Goal: Task Accomplishment & Management: Manage account settings

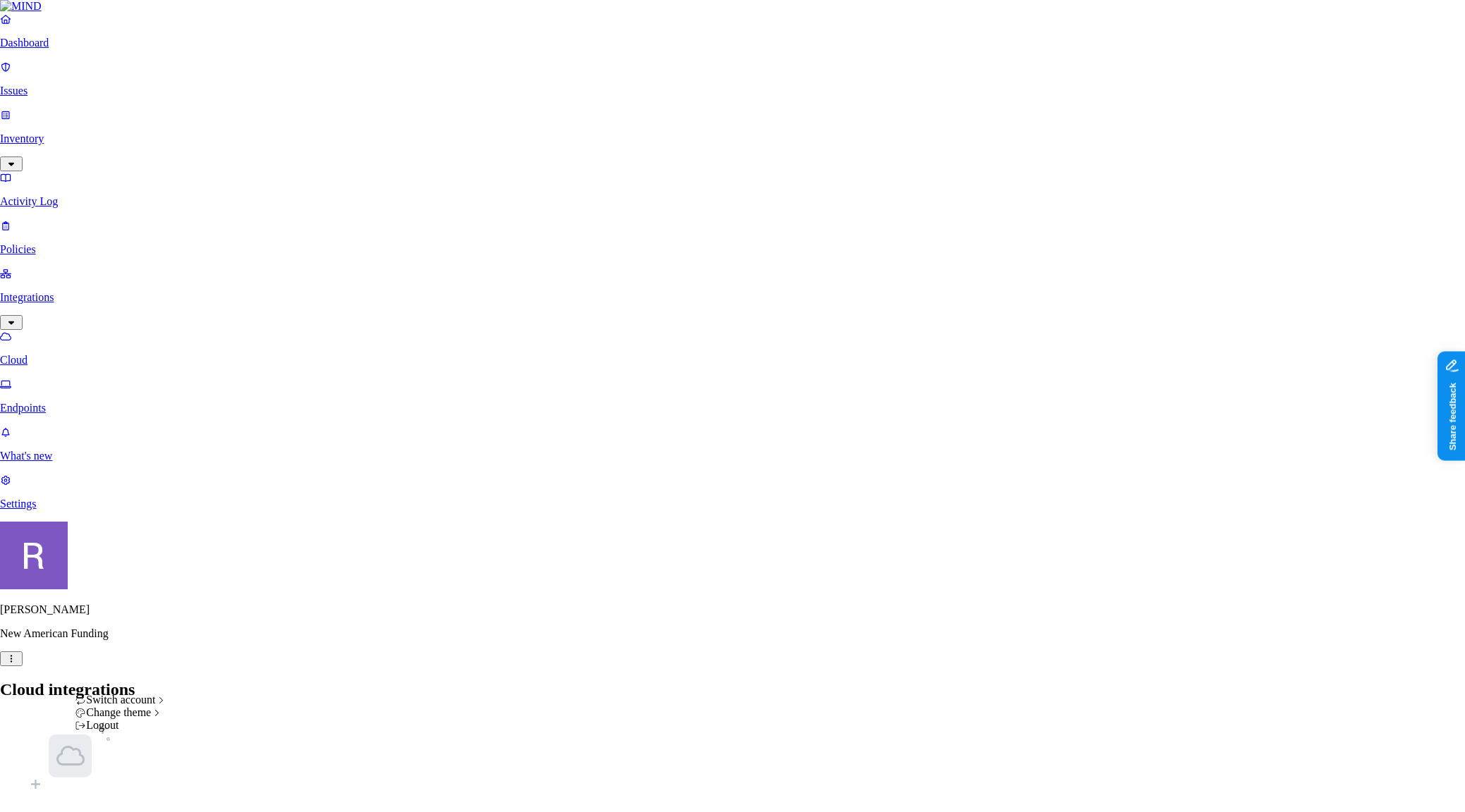
click at [137, 793] on html "Dashboard Issues Inventory Activity Log Policies Integrations Cloud Endpoints W…" at bounding box center [732, 451] width 1465 height 902
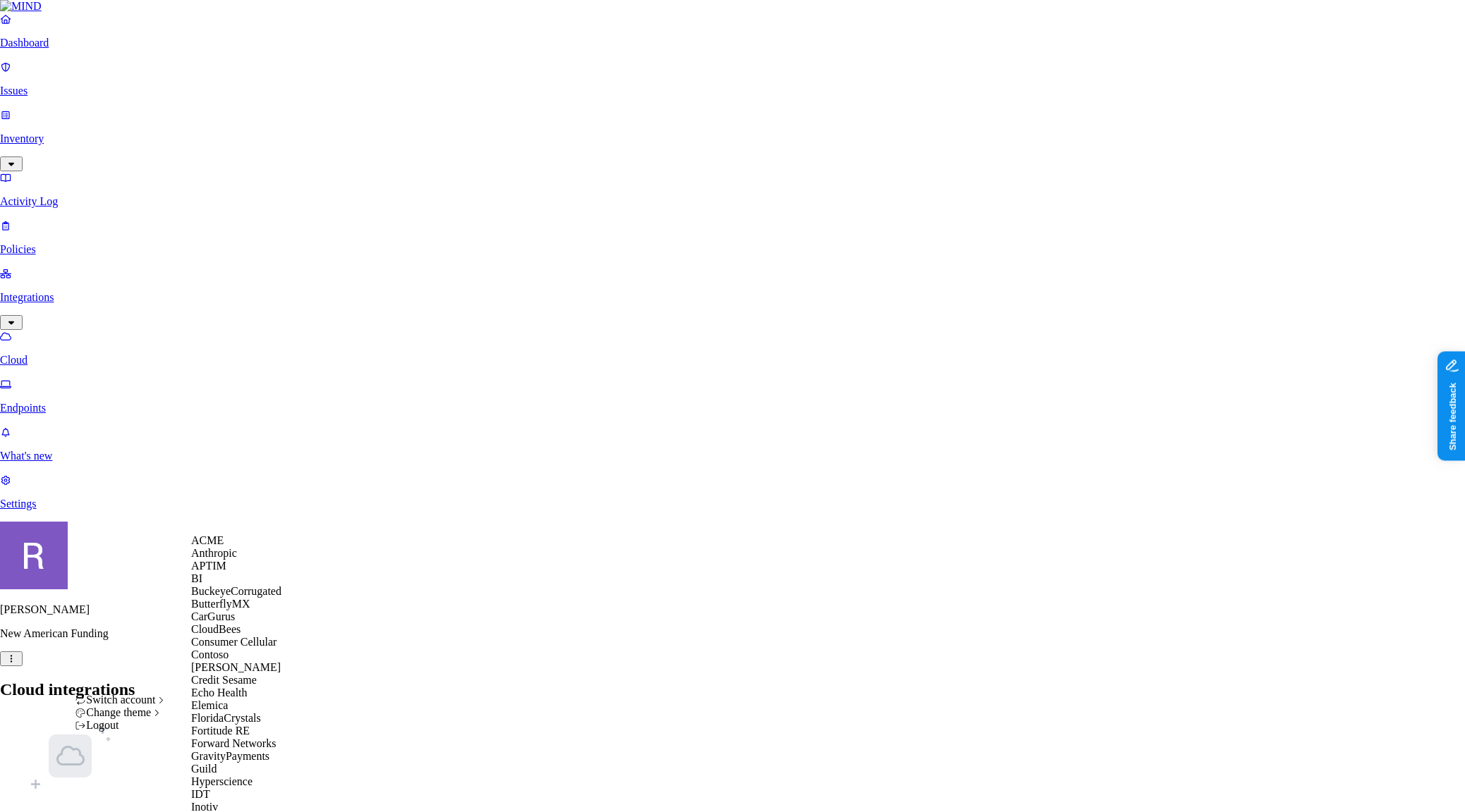
scroll to position [270, 0]
click at [222, 750] on span "GravityPayments" at bounding box center [230, 756] width 78 height 12
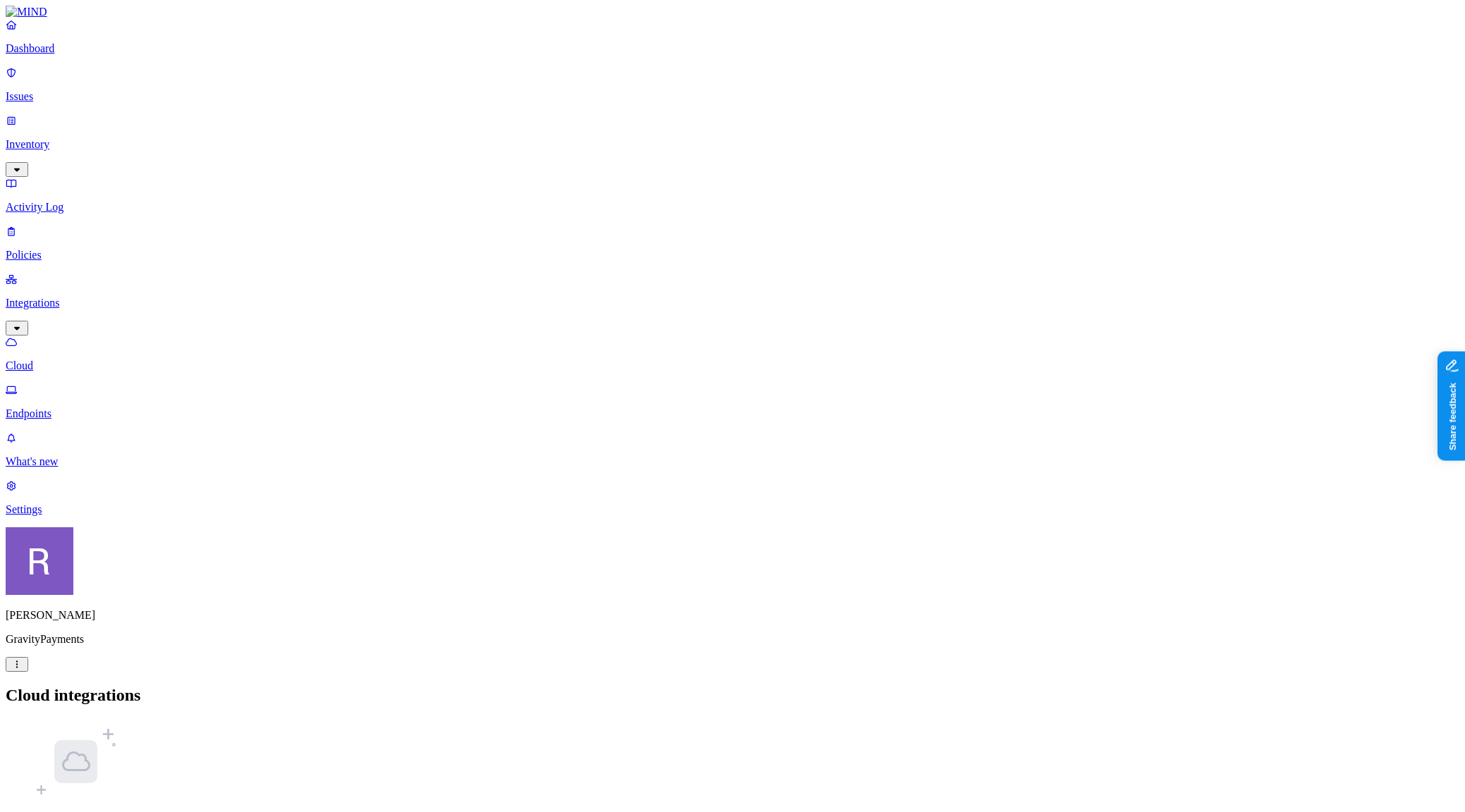
click at [78, 55] on p "Dashboard" at bounding box center [732, 49] width 1454 height 13
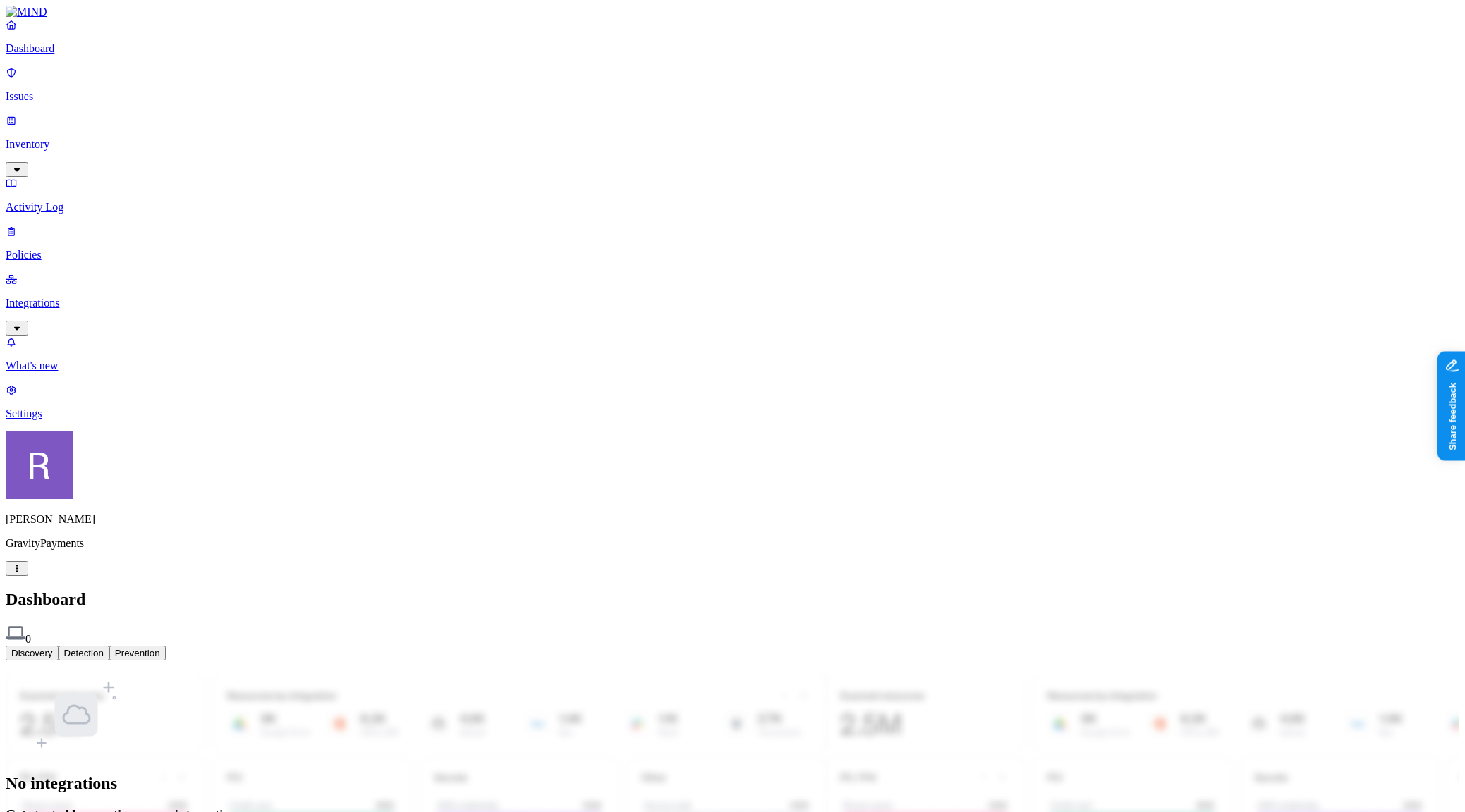
click at [77, 90] on p "Issues" at bounding box center [732, 97] width 1454 height 13
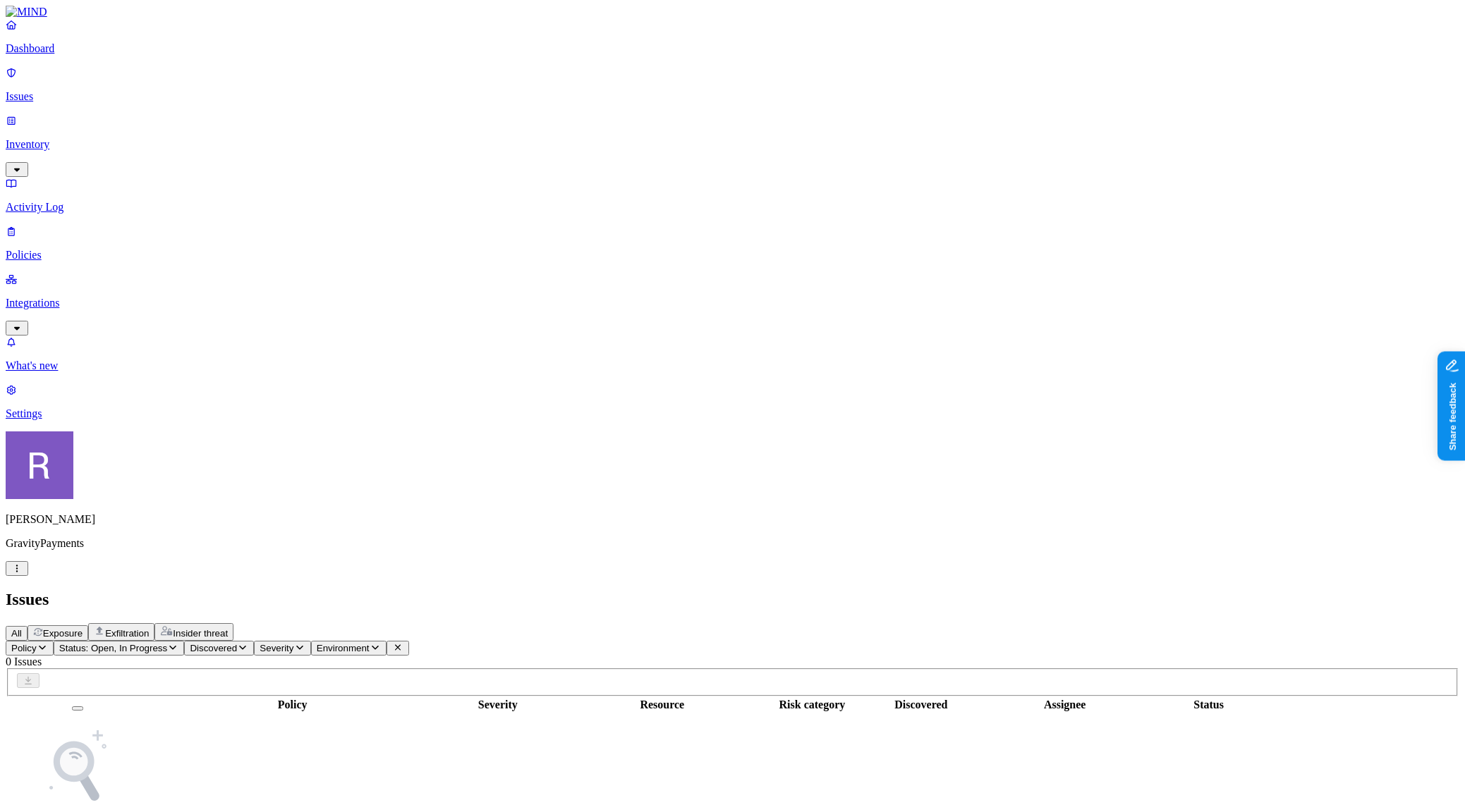
click at [76, 138] on p "Inventory" at bounding box center [732, 144] width 1454 height 13
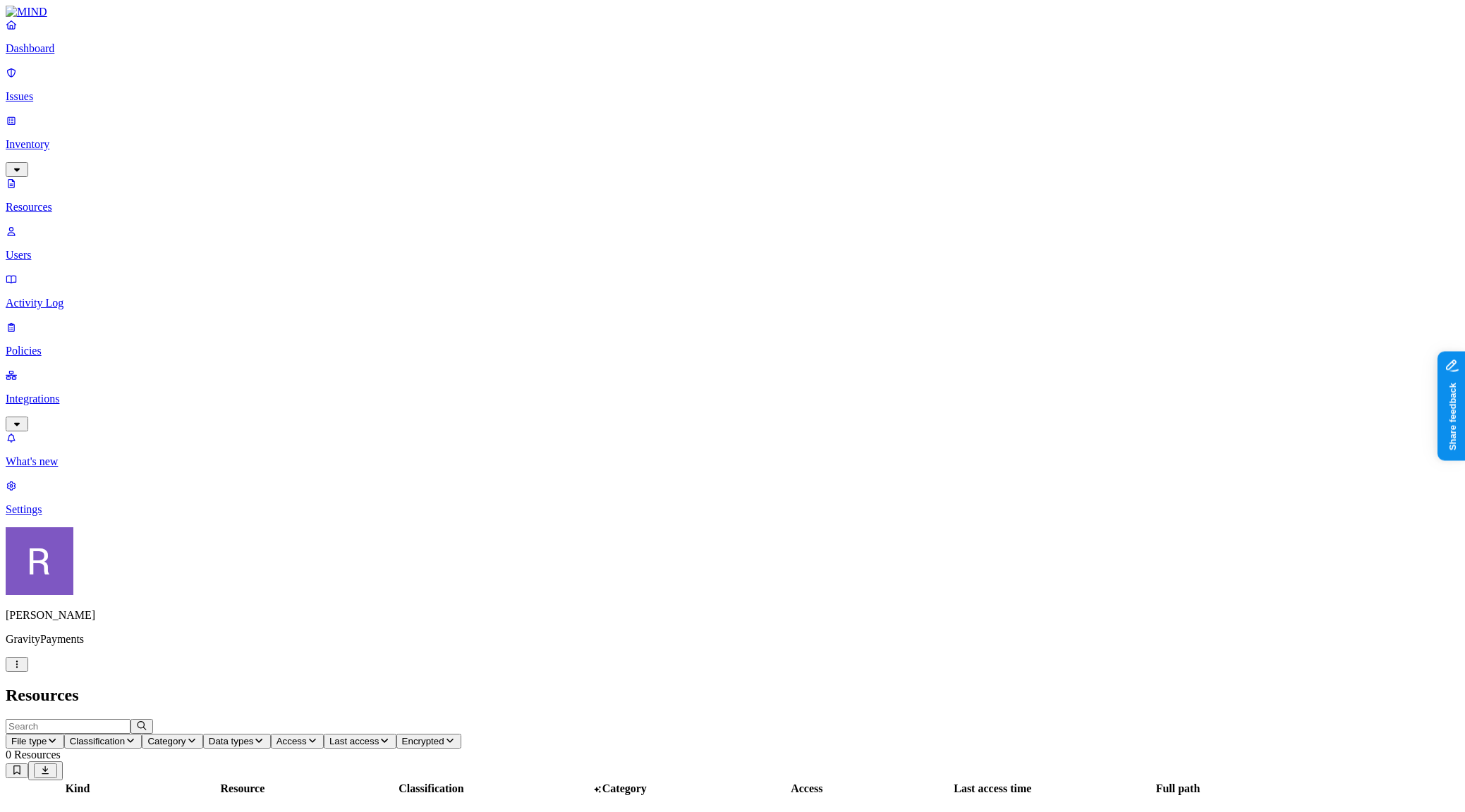
click at [75, 249] on p "Users" at bounding box center [732, 255] width 1454 height 13
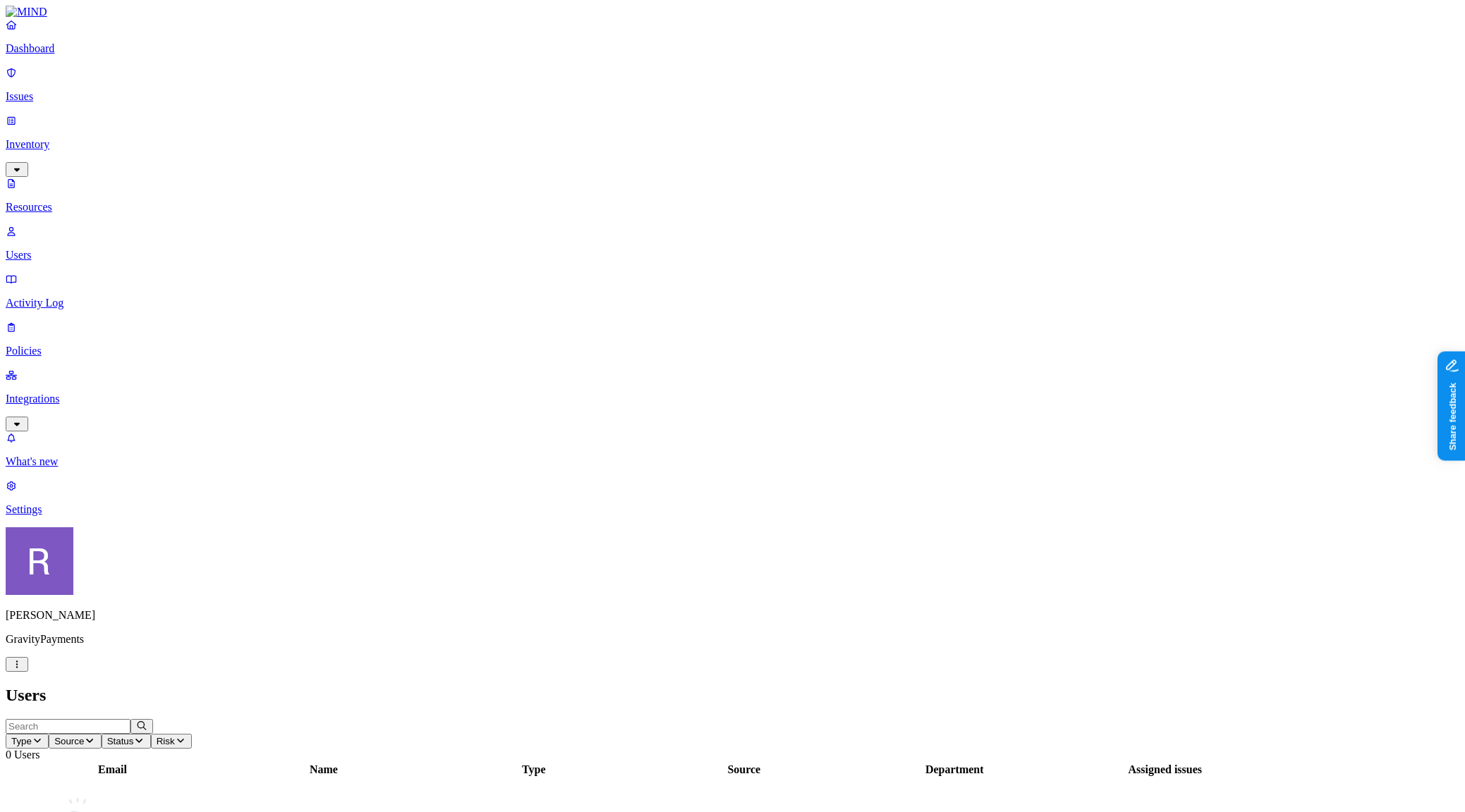
click at [74, 296] on p "Activity Log" at bounding box center [732, 303] width 1454 height 13
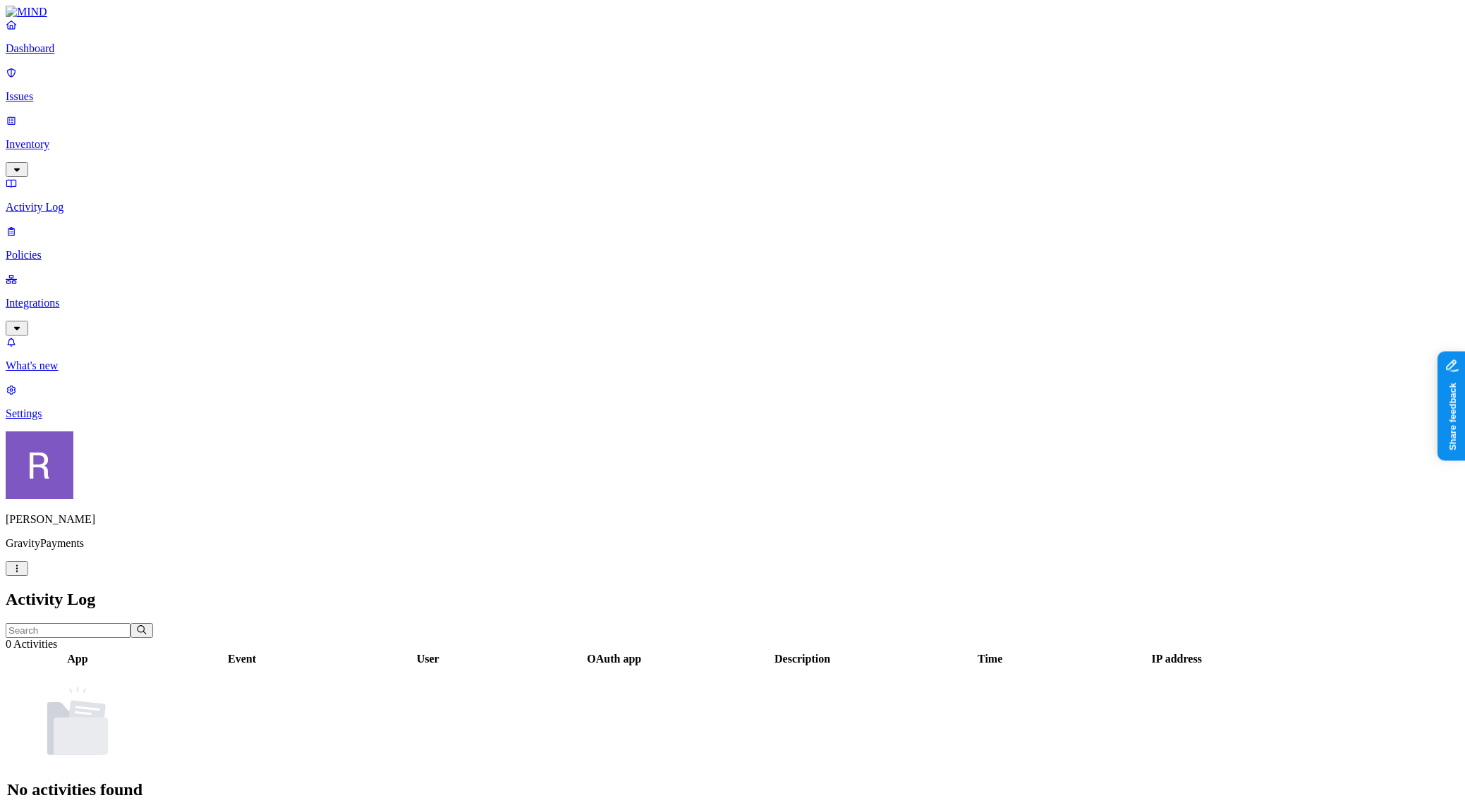
click at [74, 249] on p "Policies" at bounding box center [732, 255] width 1454 height 13
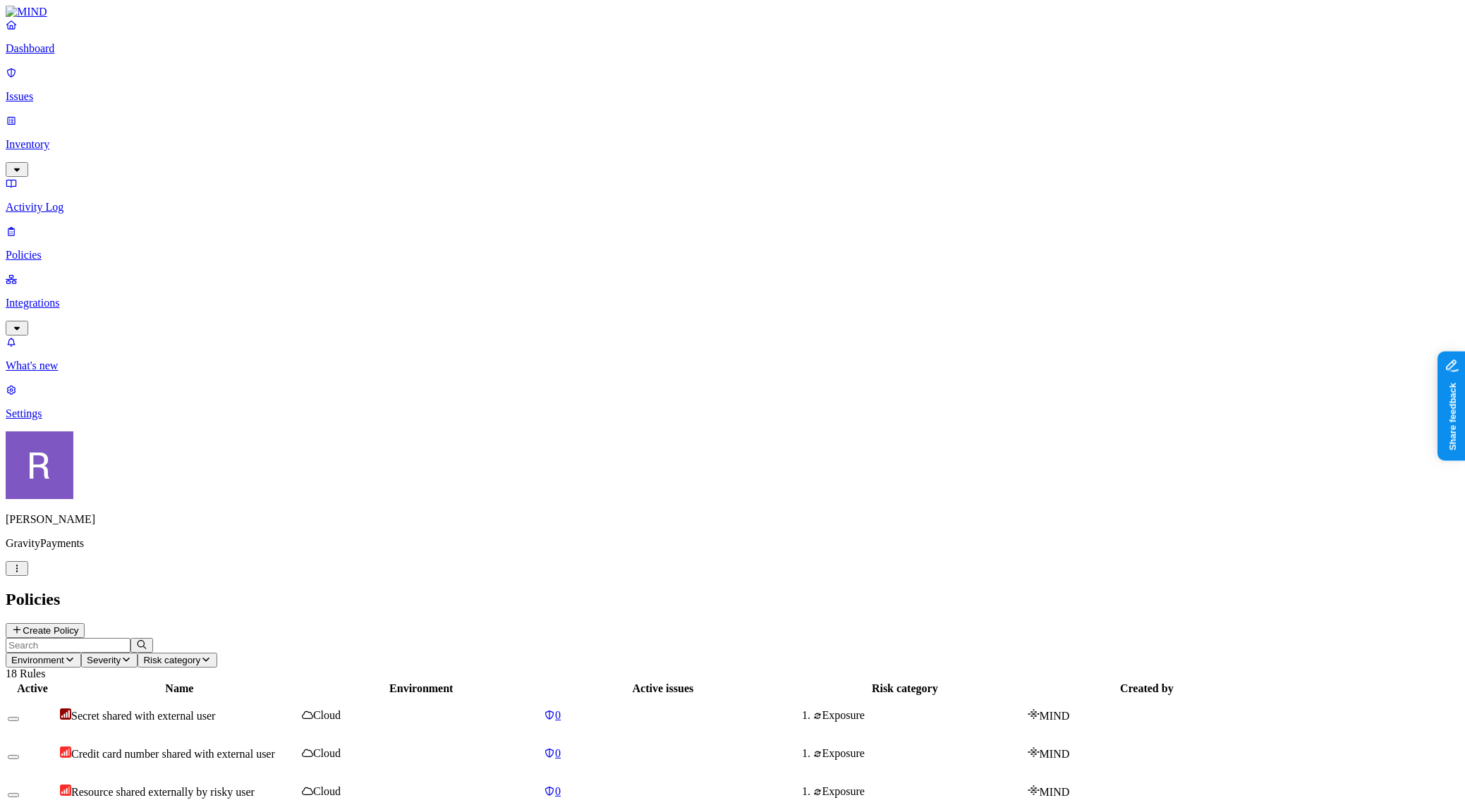
click at [74, 296] on p "Integrations" at bounding box center [732, 303] width 1454 height 13
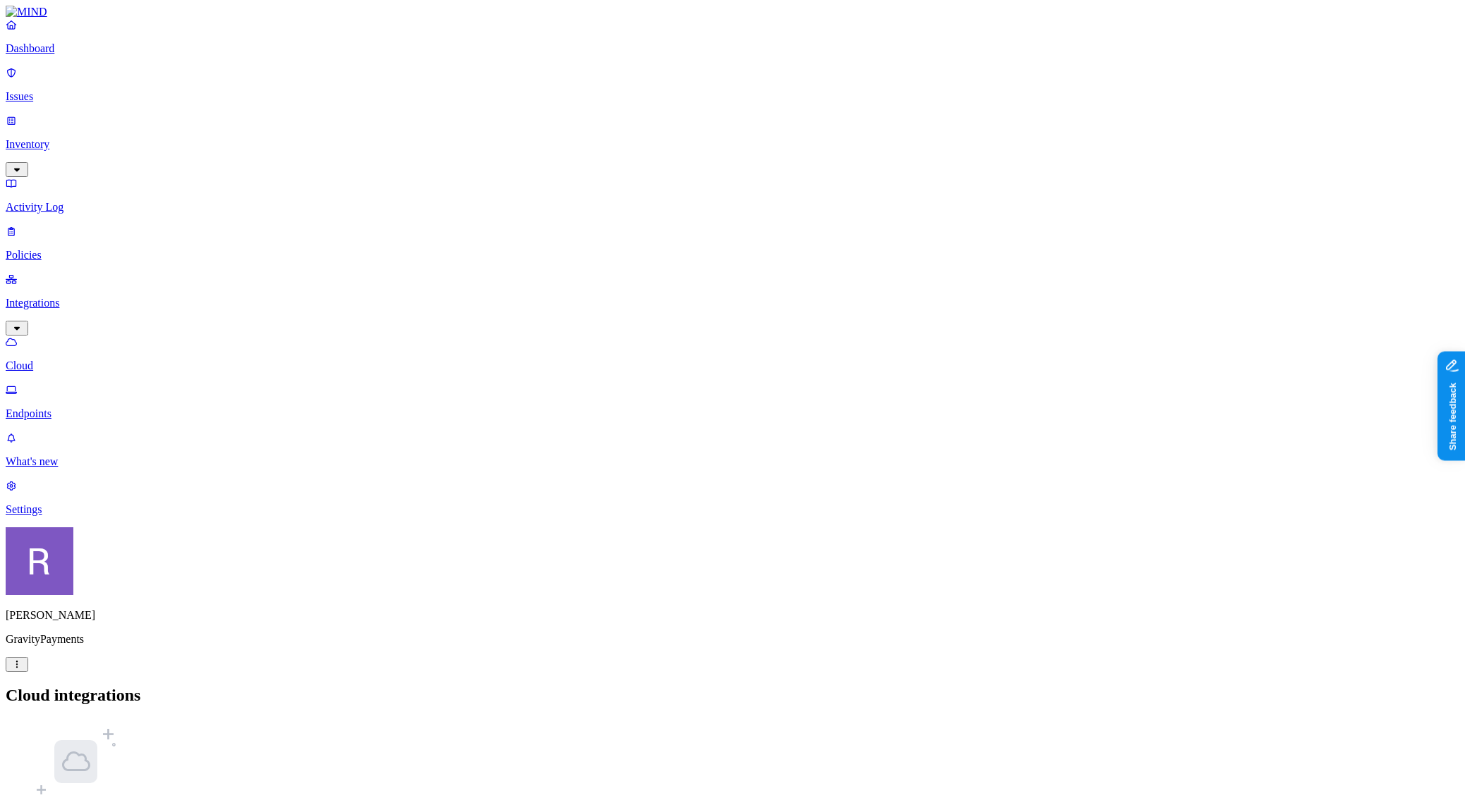
click at [77, 516] on p "Settings" at bounding box center [732, 509] width 1454 height 13
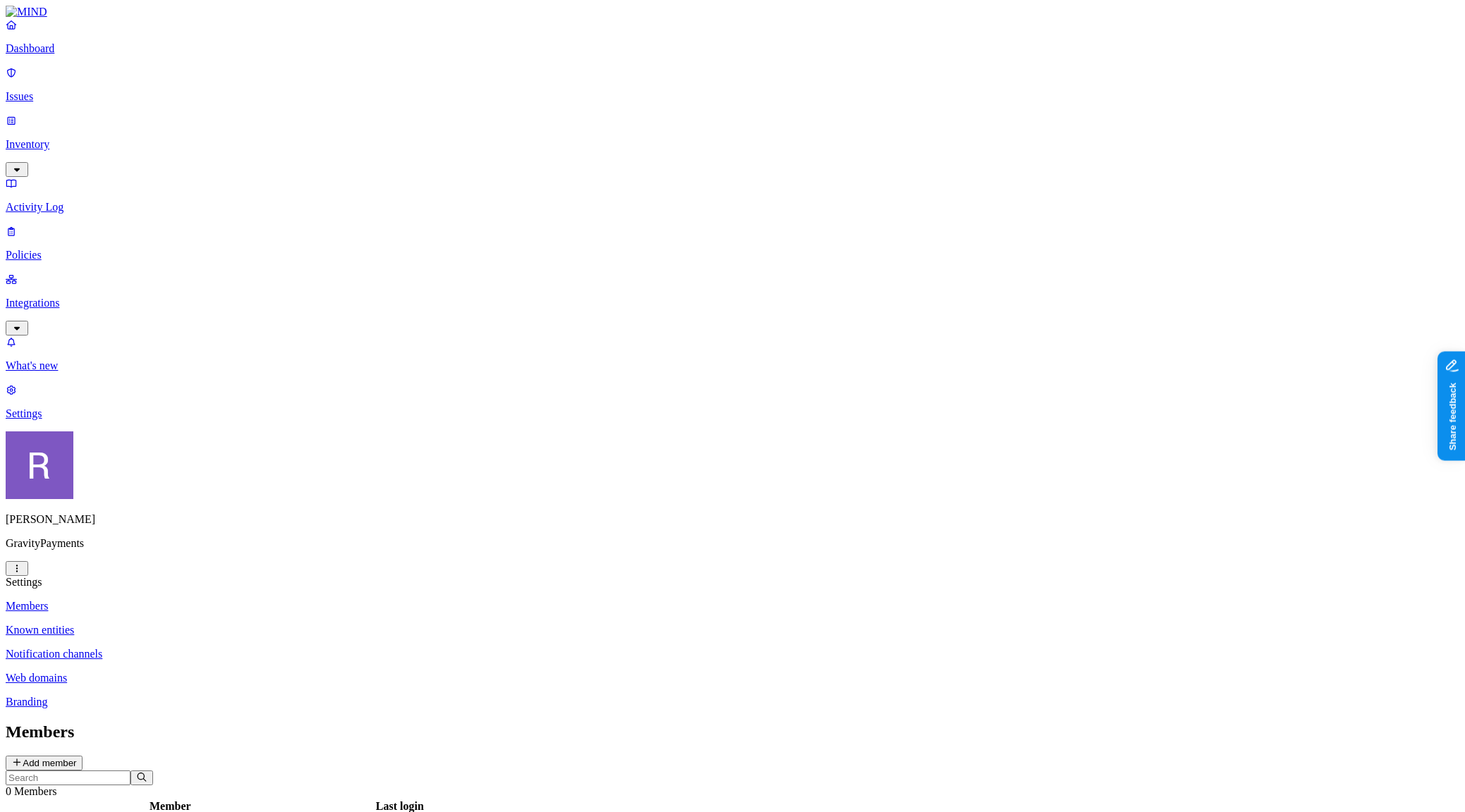
click at [83, 755] on button "Add member" at bounding box center [43, 762] width 77 height 15
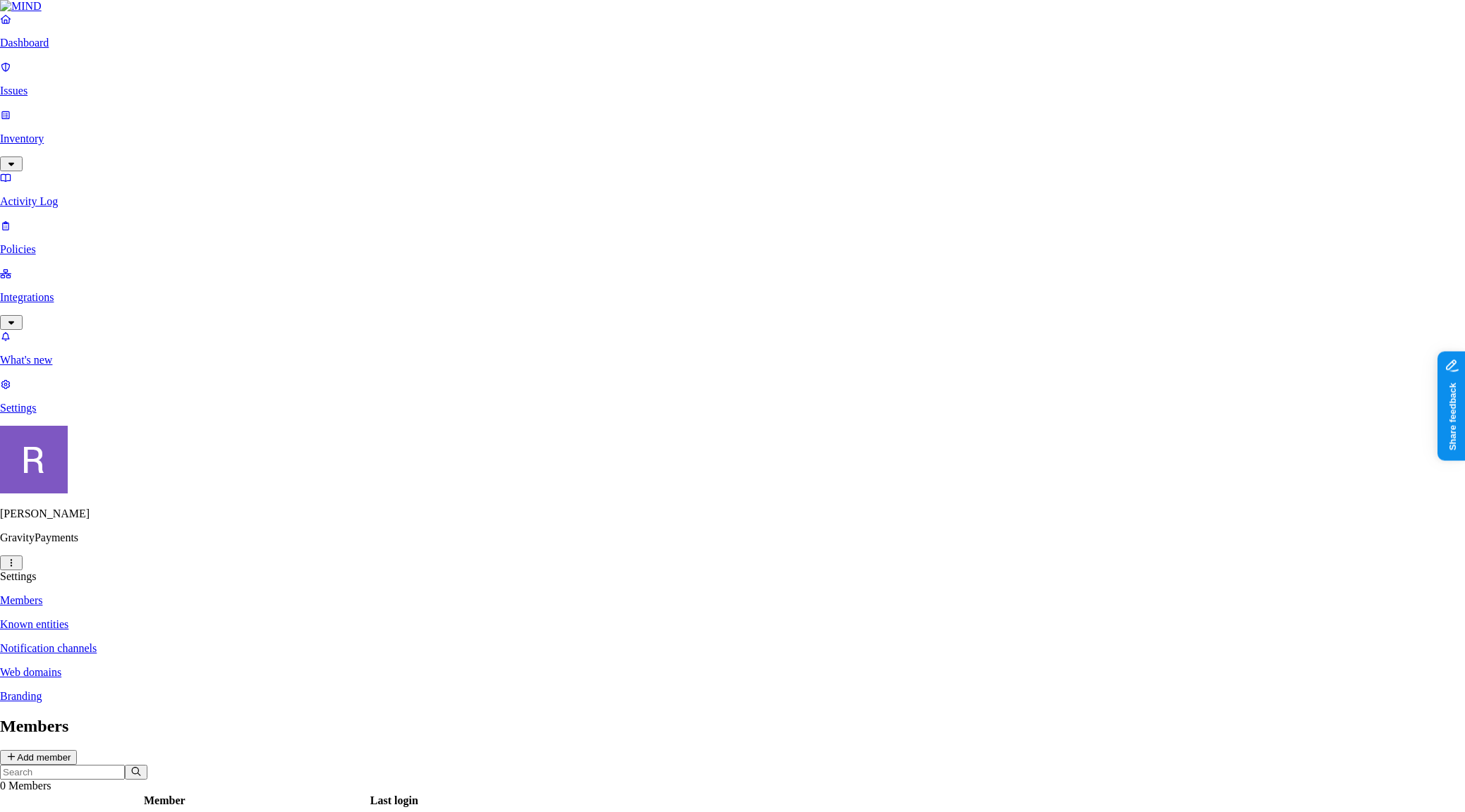
paste input "[EMAIL_ADDRESS][DOMAIN_NAME]"
type input "[EMAIL_ADDRESS][DOMAIN_NAME]"
